Goal: Information Seeking & Learning: Learn about a topic

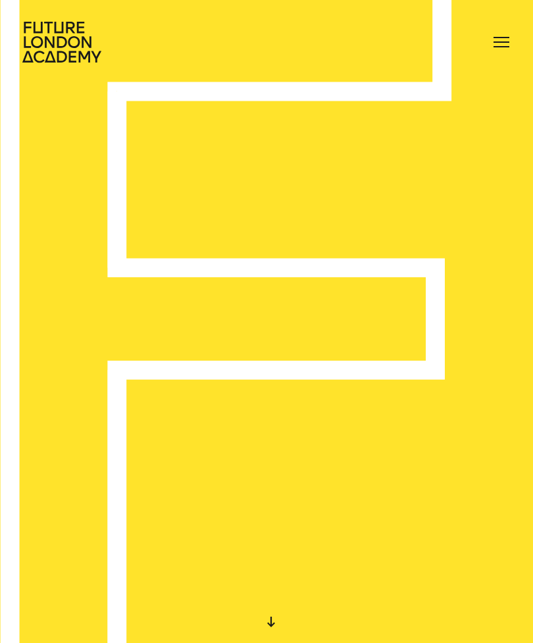
click at [504, 47] on div at bounding box center [501, 42] width 21 height 21
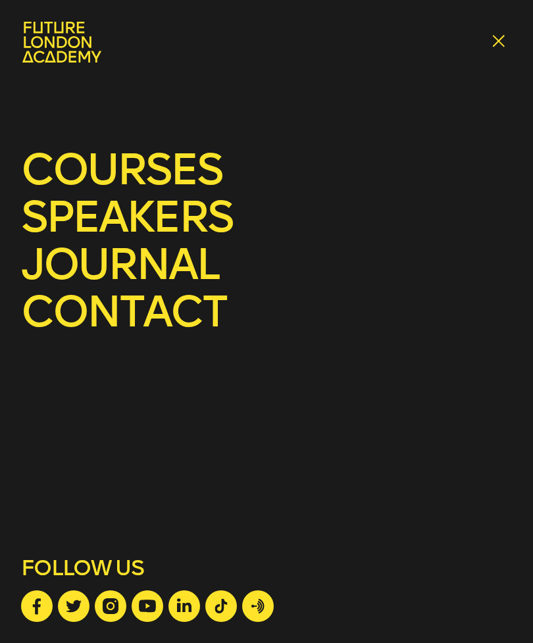
click at [64, 166] on link "courses" at bounding box center [121, 169] width 201 height 52
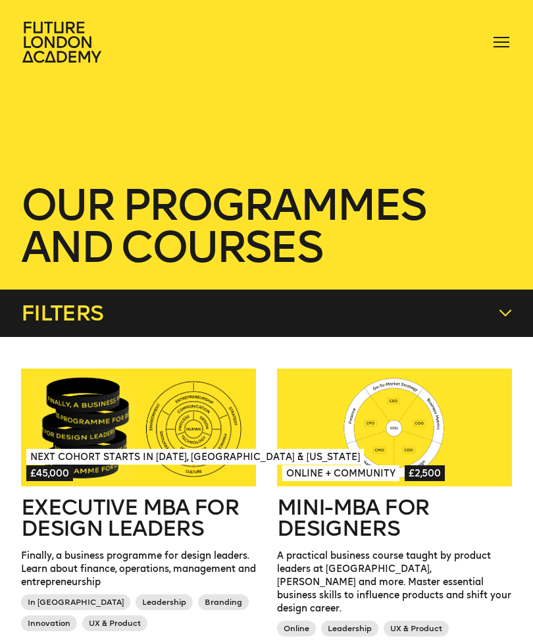
click at [502, 51] on div at bounding box center [501, 42] width 21 height 21
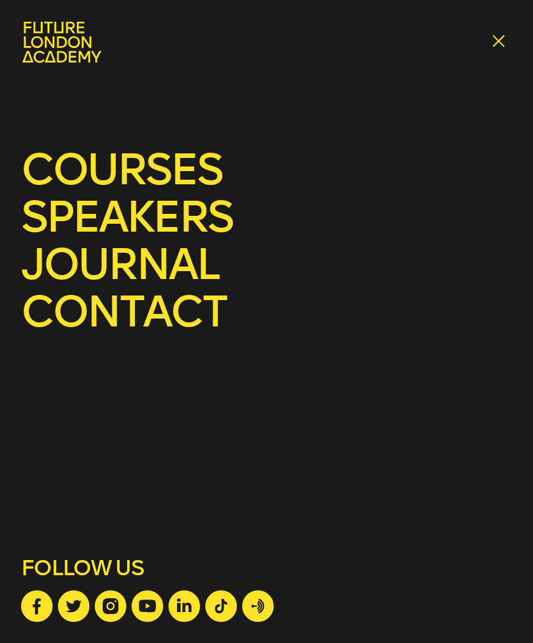
click at [73, 218] on link "speakers" at bounding box center [126, 217] width 211 height 52
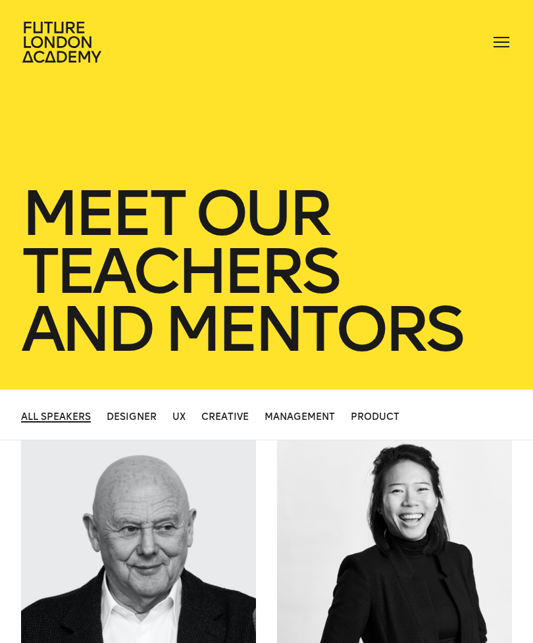
click at [510, 26] on div "courses speakers journal contact" at bounding box center [266, 42] width 533 height 42
click at [502, 50] on div at bounding box center [501, 42] width 21 height 21
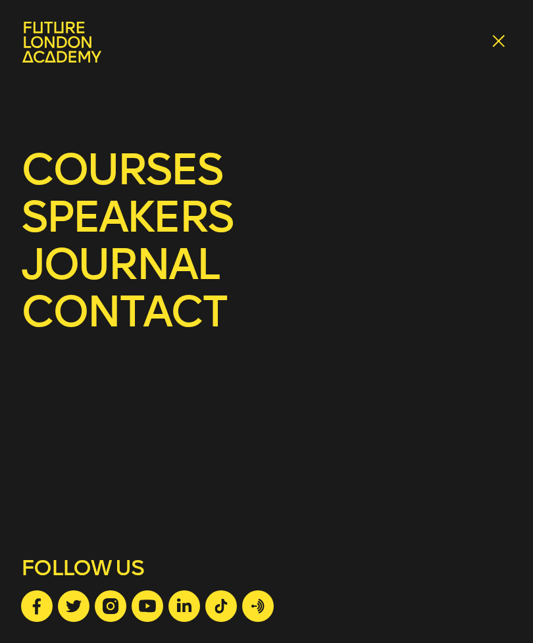
click at [59, 169] on link "courses" at bounding box center [121, 169] width 201 height 52
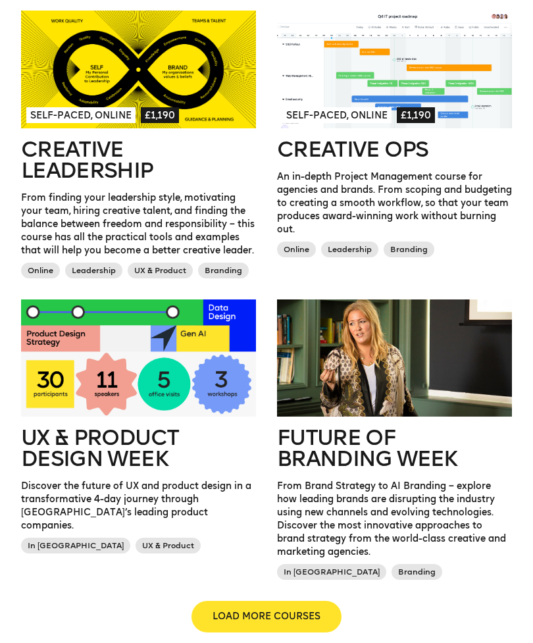
scroll to position [947, 0]
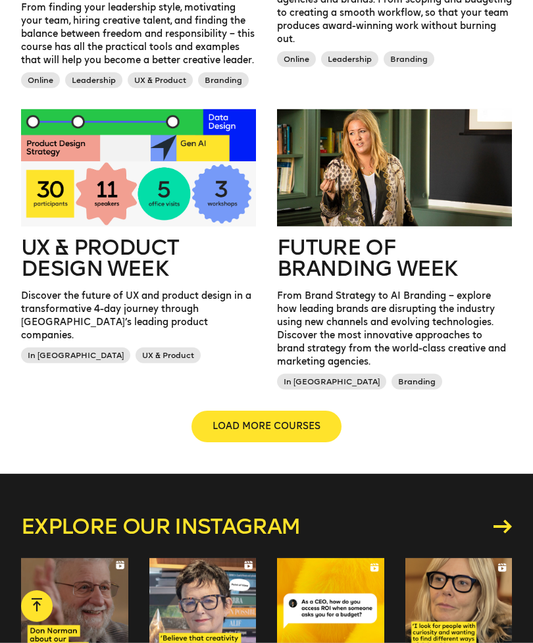
click at [309, 420] on span "LOAD MORE COURSES" at bounding box center [266, 426] width 108 height 13
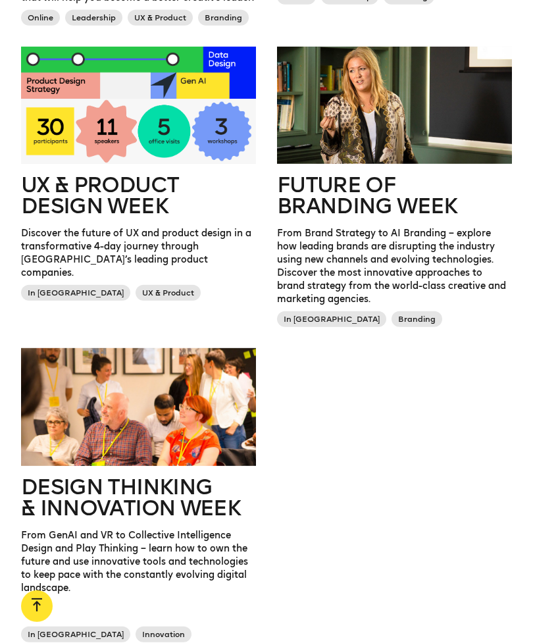
scroll to position [1202, 0]
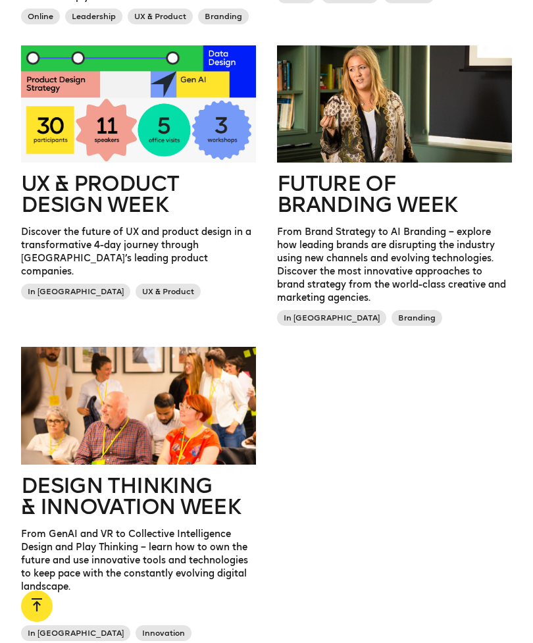
click at [359, 191] on h2 "Future of branding week" at bounding box center [394, 194] width 235 height 42
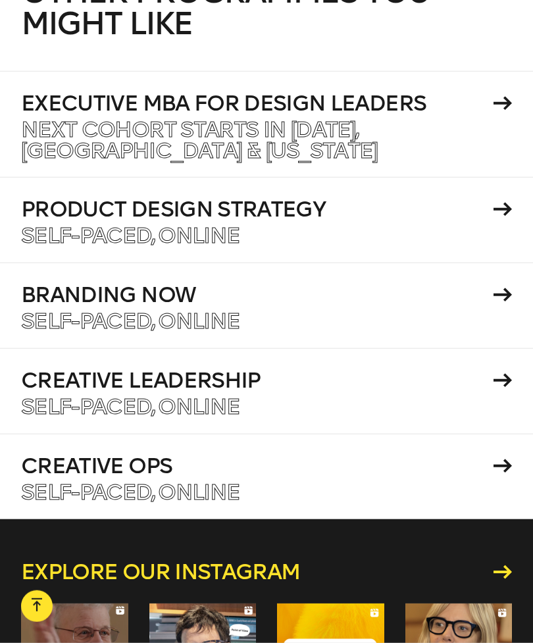
scroll to position [5682, 0]
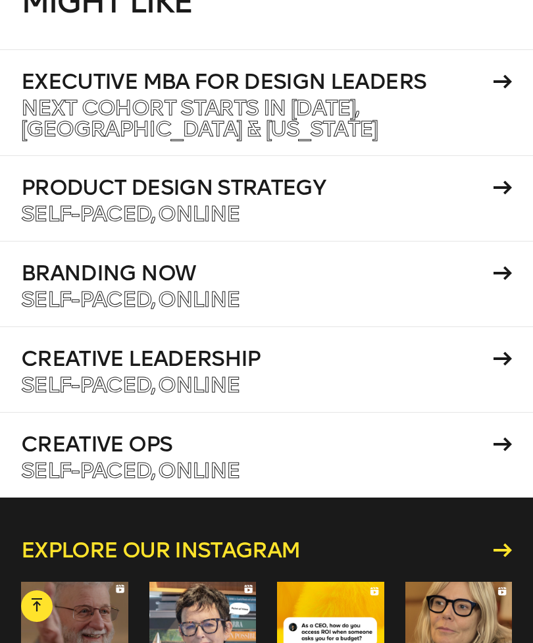
click at [70, 203] on p "Create influence with design and measure what matters" at bounding box center [363, 213] width 684 height 21
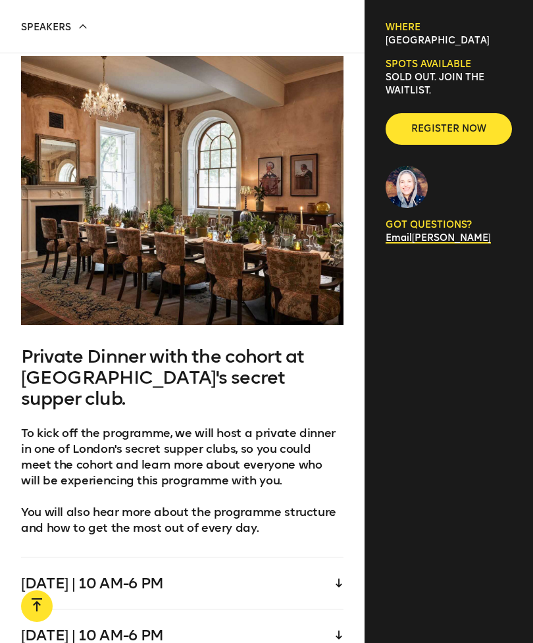
scroll to position [2689, 0]
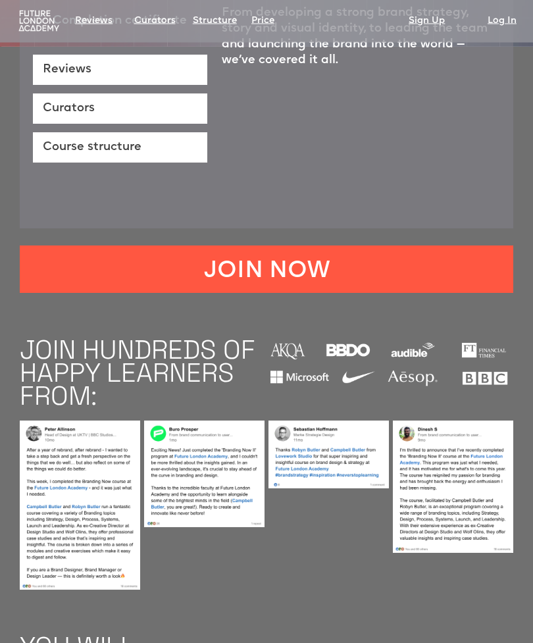
scroll to position [641, 0]
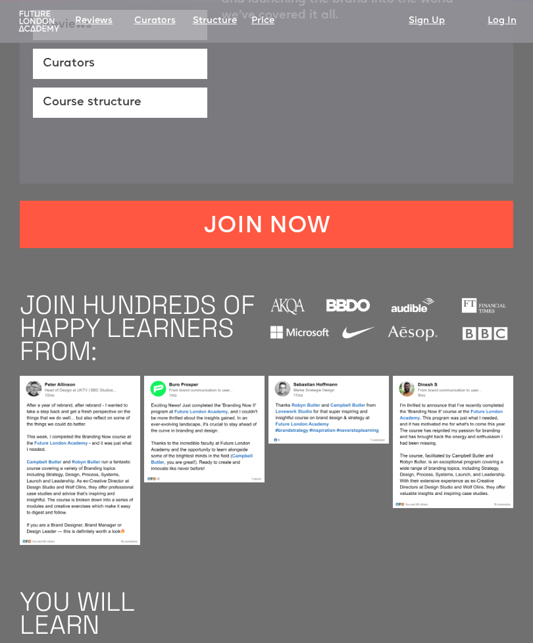
click at [59, 90] on link "Course structure" at bounding box center [120, 102] width 174 height 30
